Goal: Register for event/course

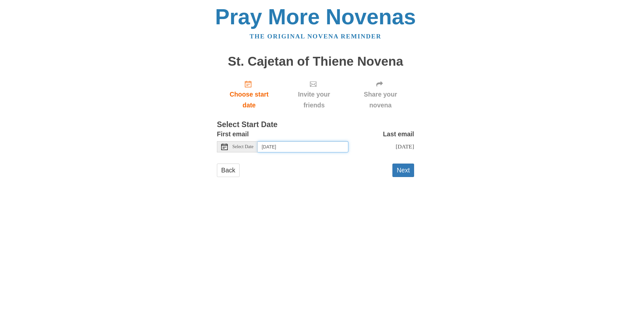
click at [288, 148] on input "[DATE]" at bounding box center [303, 146] width 91 height 11
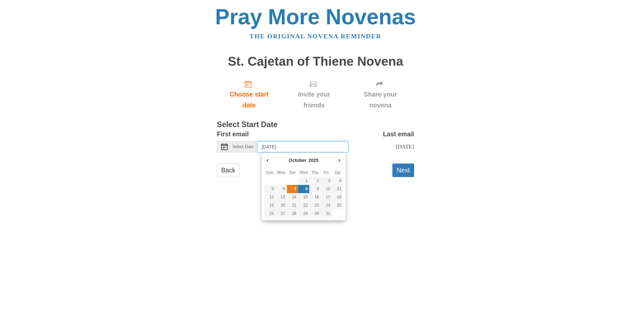
type input "[DATE]"
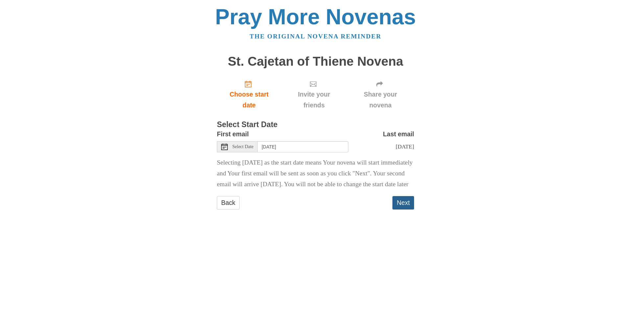
click at [405, 210] on button "Next" at bounding box center [404, 202] width 22 height 13
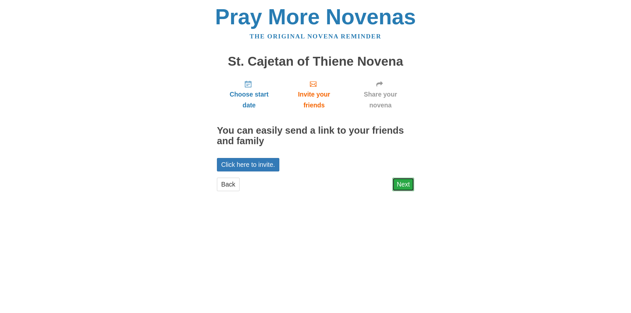
click at [397, 186] on link "Next" at bounding box center [404, 184] width 22 height 13
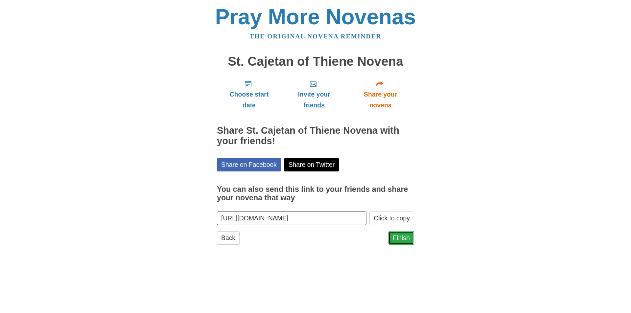
click at [401, 242] on link "Finish" at bounding box center [402, 237] width 26 height 13
